Goal: Task Accomplishment & Management: Use online tool/utility

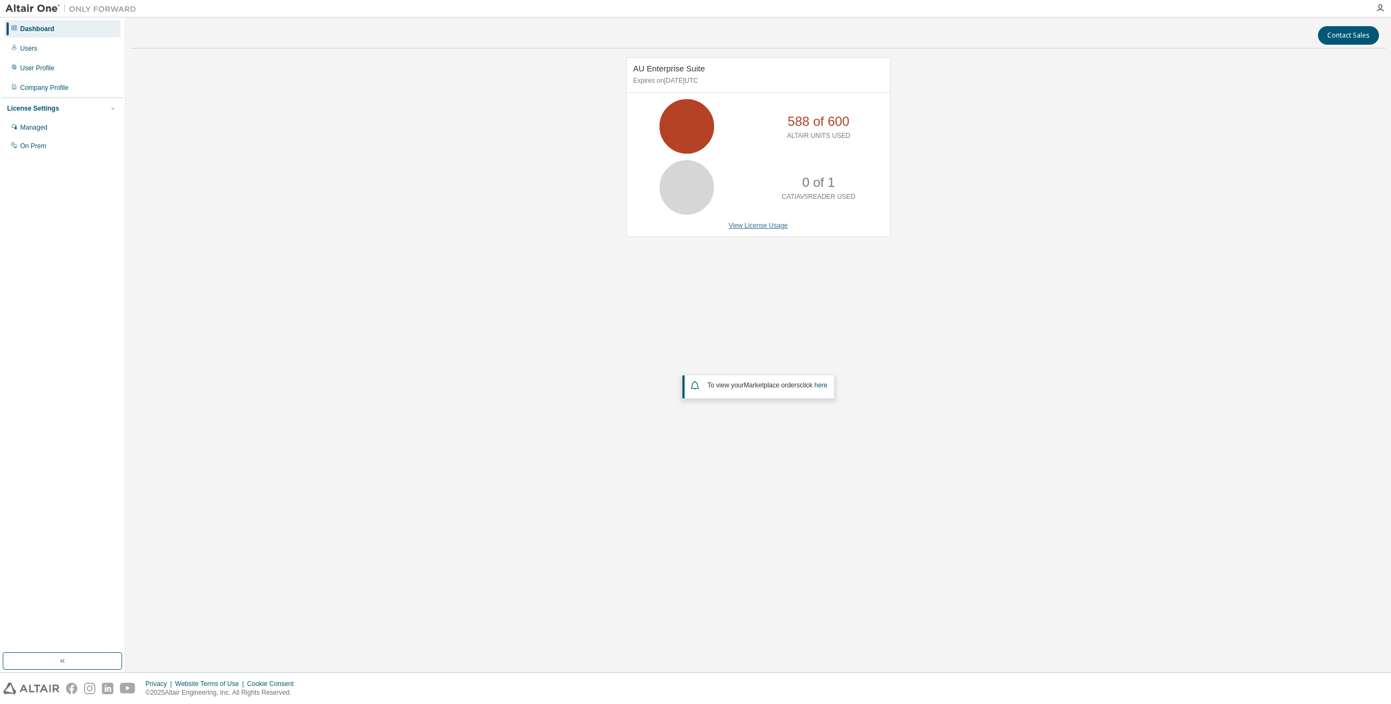
click at [759, 226] on link "View License Usage" at bounding box center [758, 226] width 59 height 8
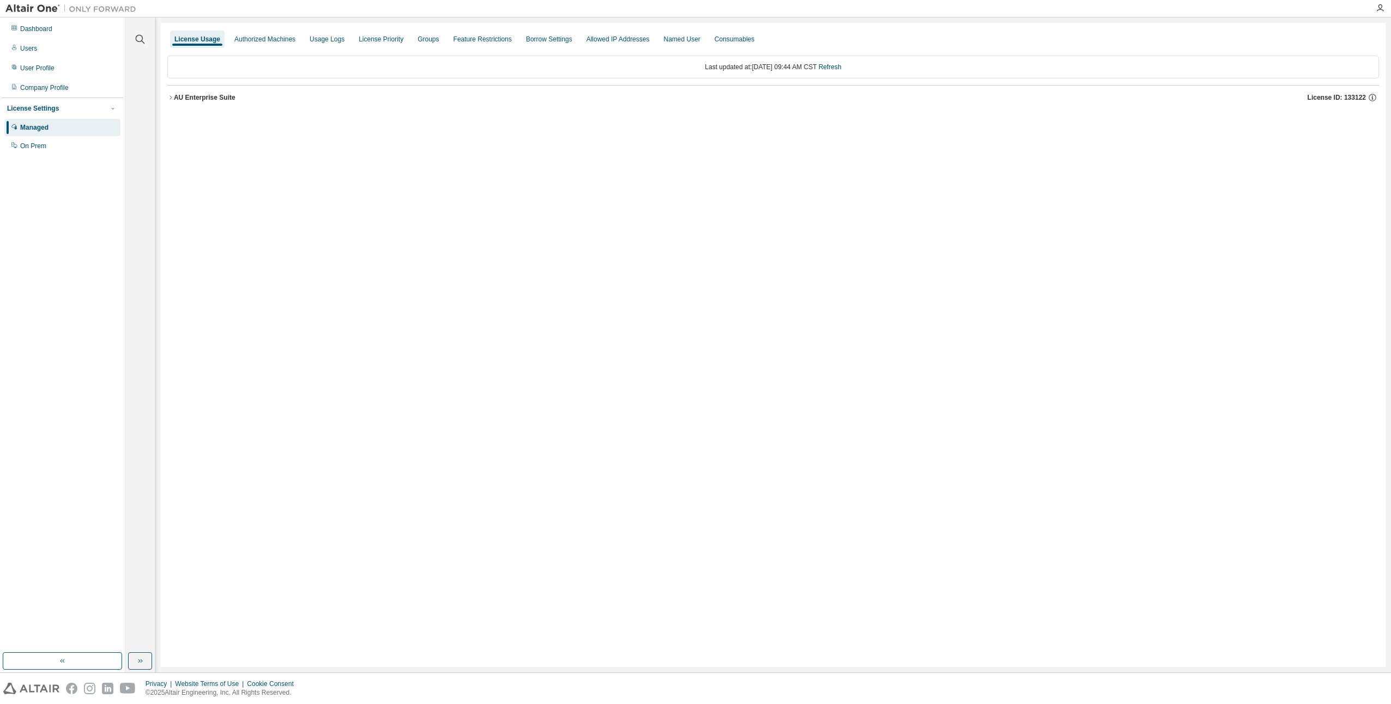
click at [169, 96] on icon "button" at bounding box center [170, 97] width 7 height 7
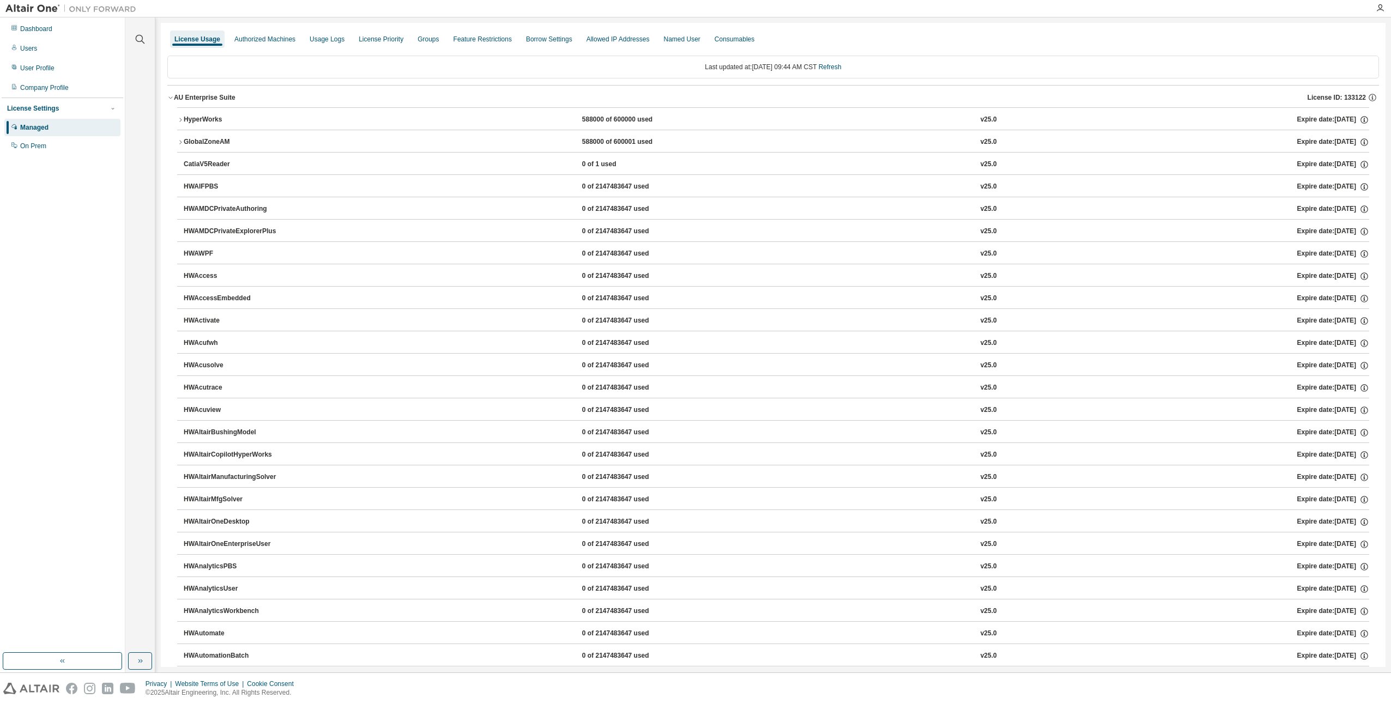
click at [178, 117] on icon "button" at bounding box center [180, 120] width 7 height 7
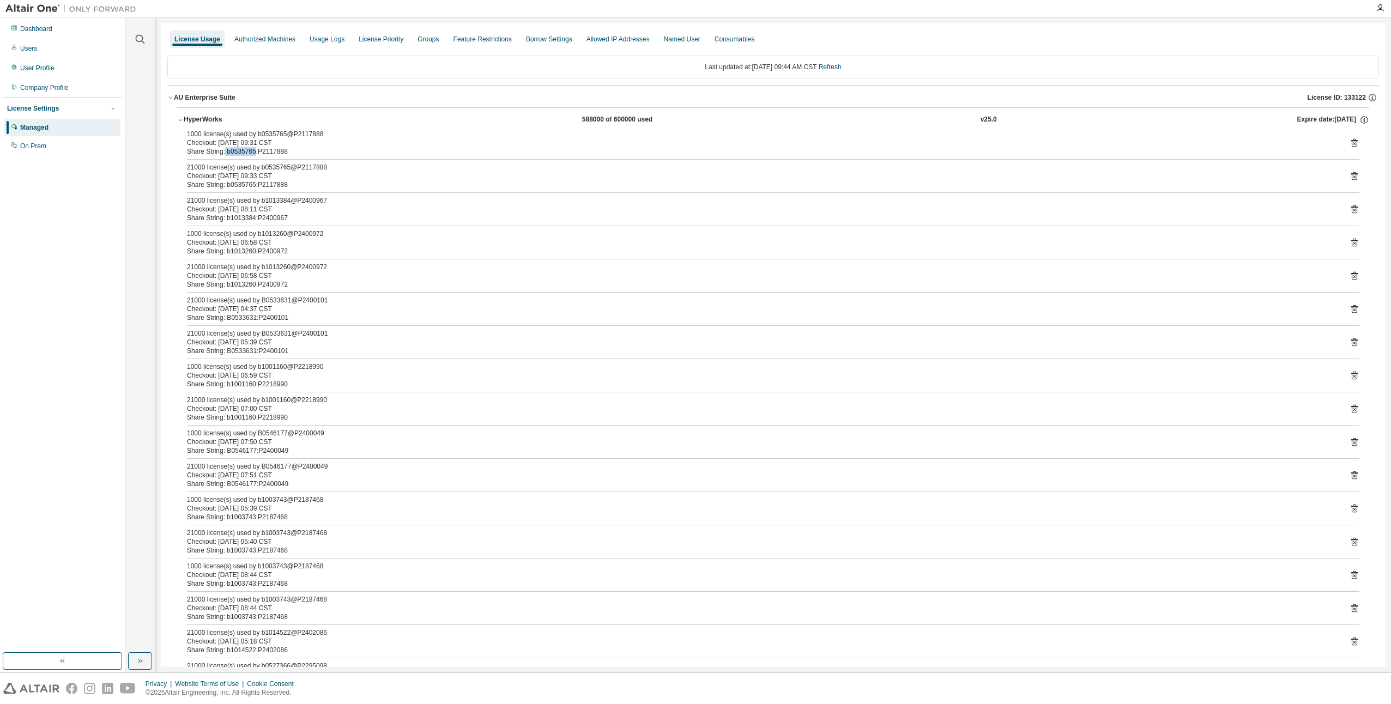
drag, startPoint x: 224, startPoint y: 152, endPoint x: 252, endPoint y: 150, distance: 28.4
click at [252, 150] on div "Share String: b0535765:P2117888" at bounding box center [760, 151] width 1146 height 9
copy div "b0535765"
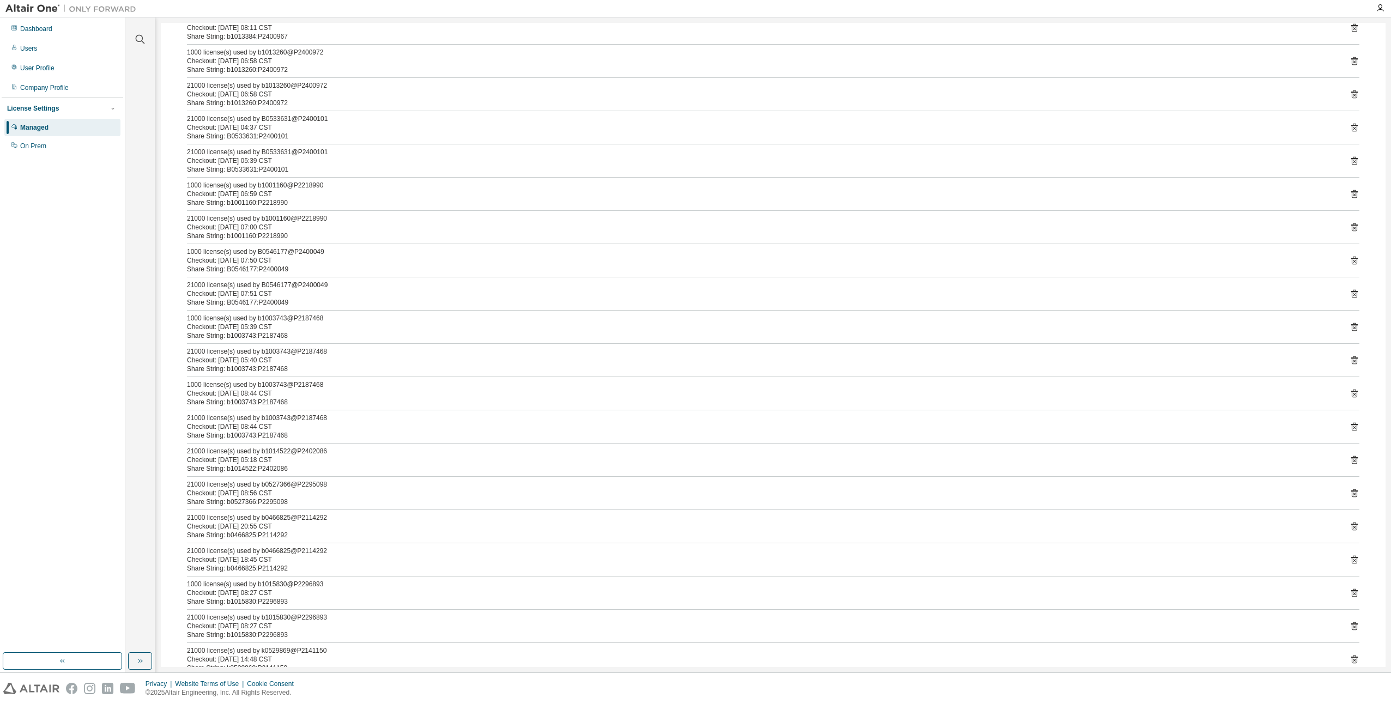
scroll to position [363, 0]
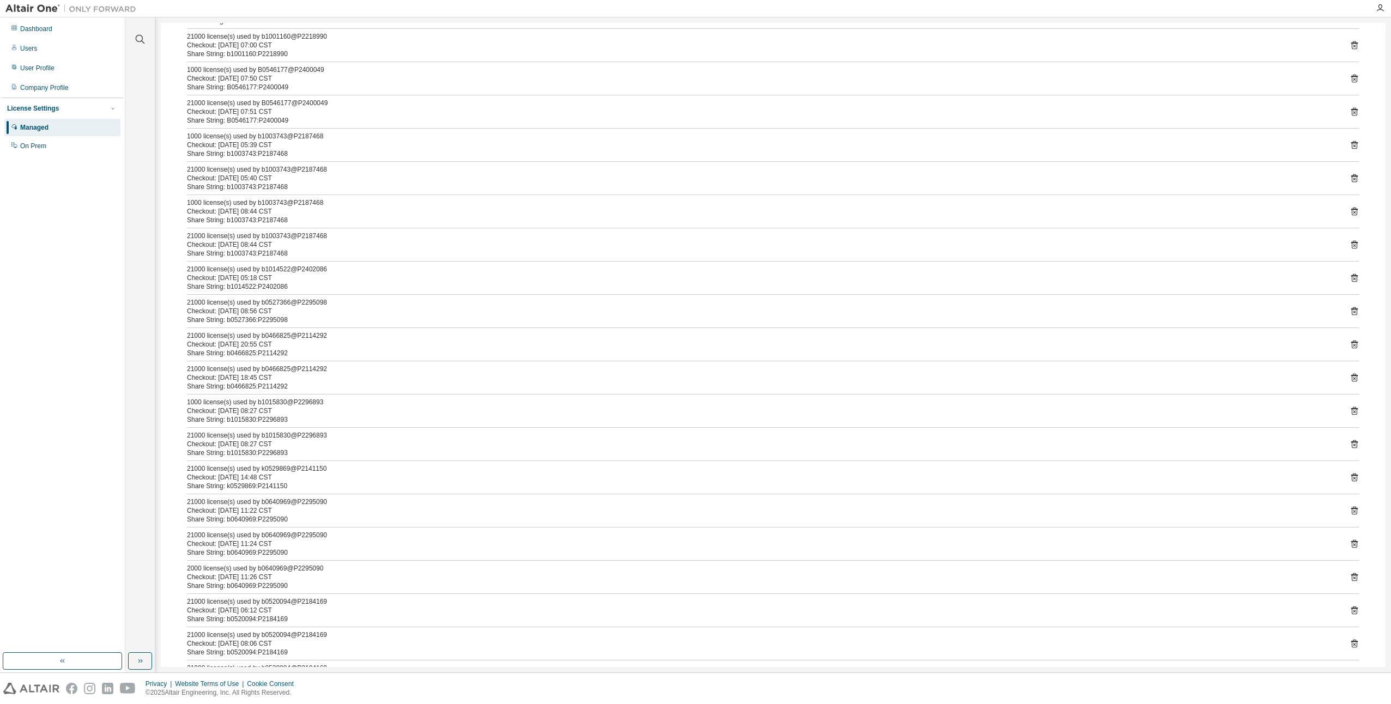
click at [232, 487] on div "Share String: k0529869:P2141150" at bounding box center [760, 486] width 1146 height 9
copy div "k0529869"
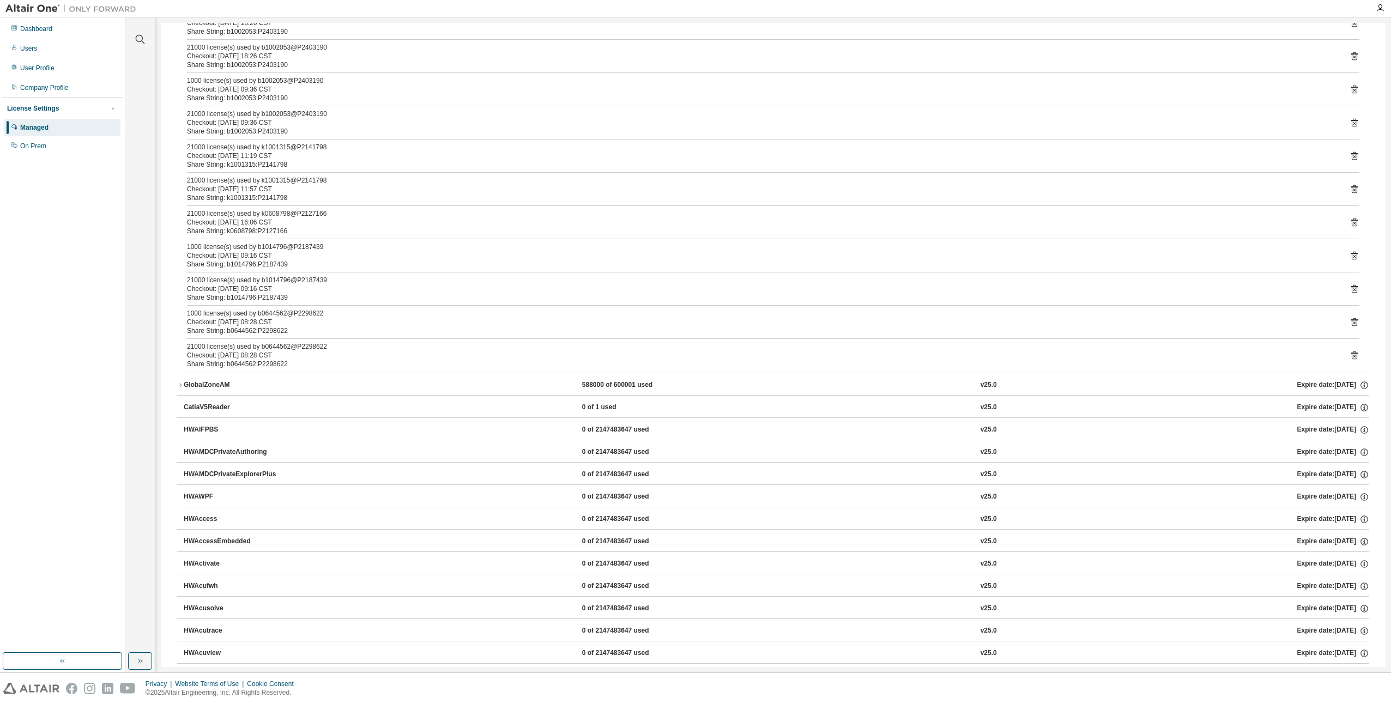
scroll to position [1816, 0]
